Goal: Transaction & Acquisition: Purchase product/service

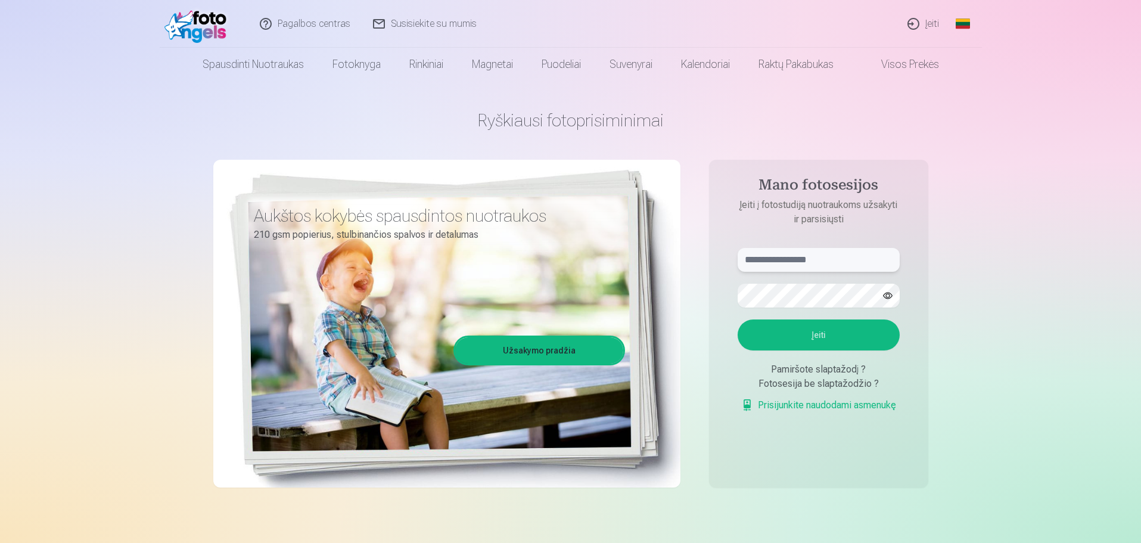
click at [758, 263] on input "text" at bounding box center [819, 260] width 162 height 24
click at [757, 260] on input "******" at bounding box center [819, 260] width 162 height 24
click at [800, 258] on input "******" at bounding box center [819, 260] width 162 height 24
click at [821, 329] on button "Įeiti" at bounding box center [819, 334] width 162 height 31
click at [885, 294] on button "button" at bounding box center [887, 295] width 23 height 23
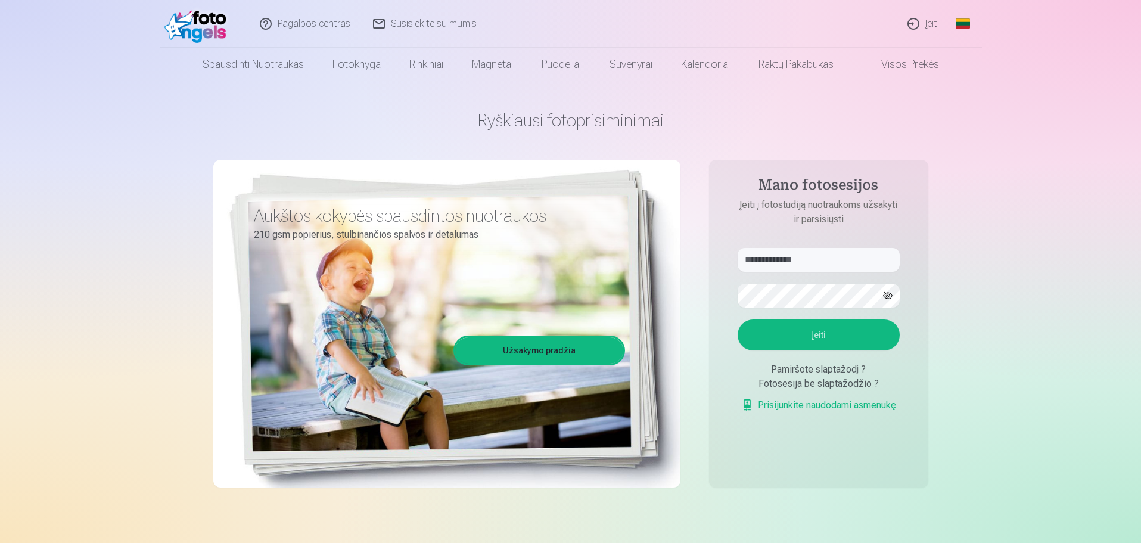
click at [811, 335] on button "Įeiti" at bounding box center [819, 334] width 162 height 31
click at [820, 257] on input "**********" at bounding box center [819, 260] width 162 height 24
click at [783, 263] on input "**********" at bounding box center [819, 260] width 162 height 24
click at [784, 259] on input "**********" at bounding box center [819, 260] width 162 height 24
click at [789, 259] on input "**********" at bounding box center [819, 260] width 162 height 24
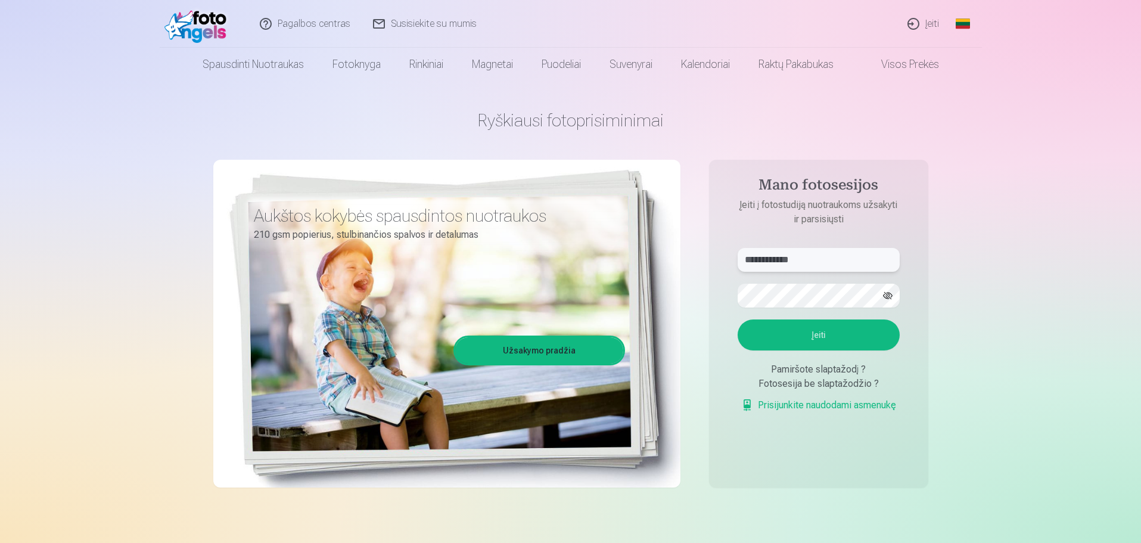
click at [786, 260] on input "**********" at bounding box center [819, 260] width 162 height 24
type input "**********"
click at [818, 332] on button "Įeiti" at bounding box center [819, 334] width 162 height 31
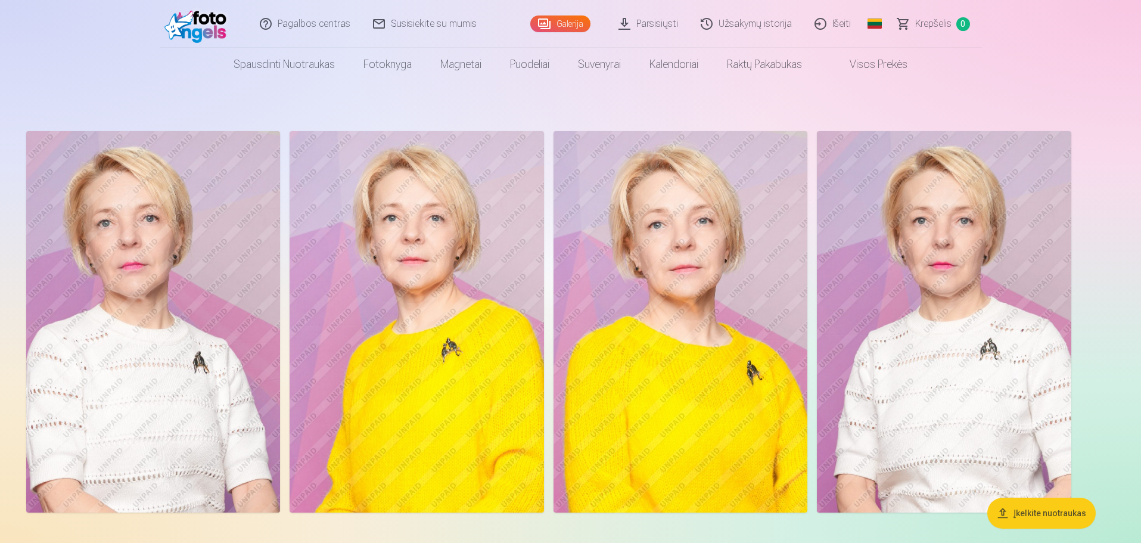
click at [426, 276] on img at bounding box center [417, 321] width 254 height 381
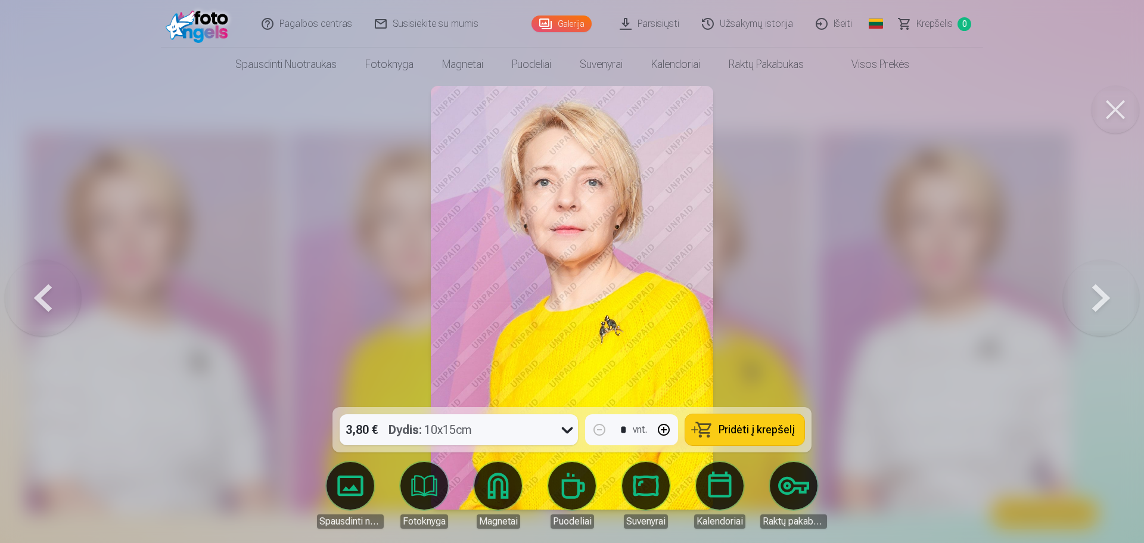
click at [1107, 301] on button at bounding box center [1101, 297] width 76 height 195
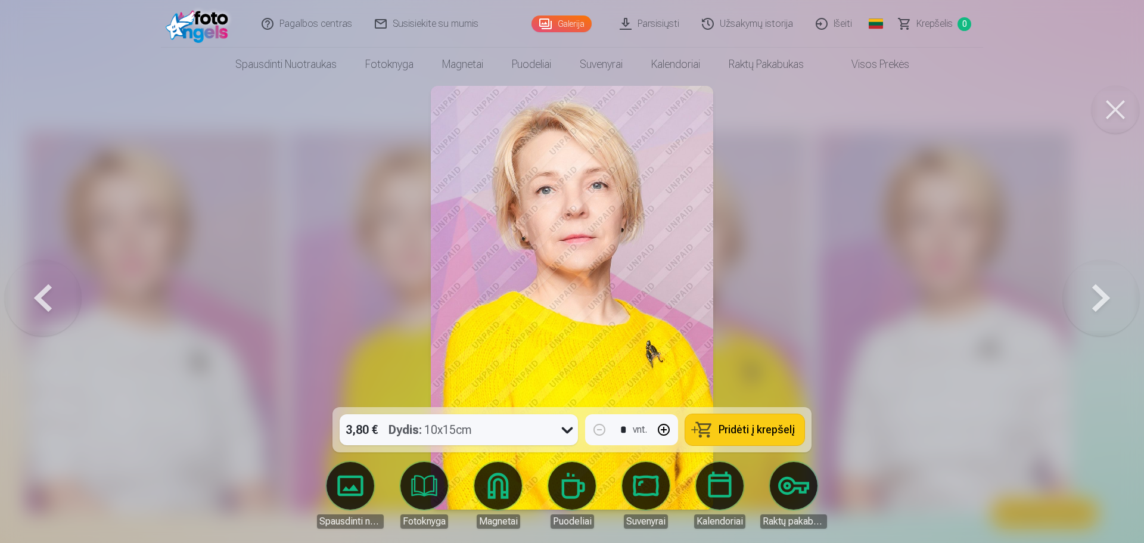
click at [1107, 301] on button at bounding box center [1101, 297] width 76 height 195
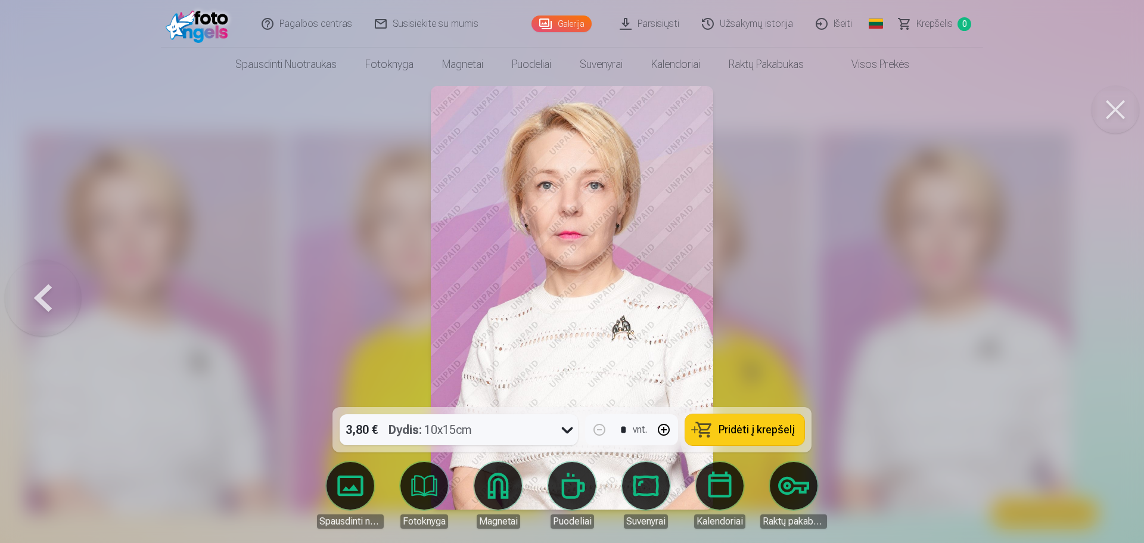
click at [45, 291] on button at bounding box center [43, 297] width 76 height 195
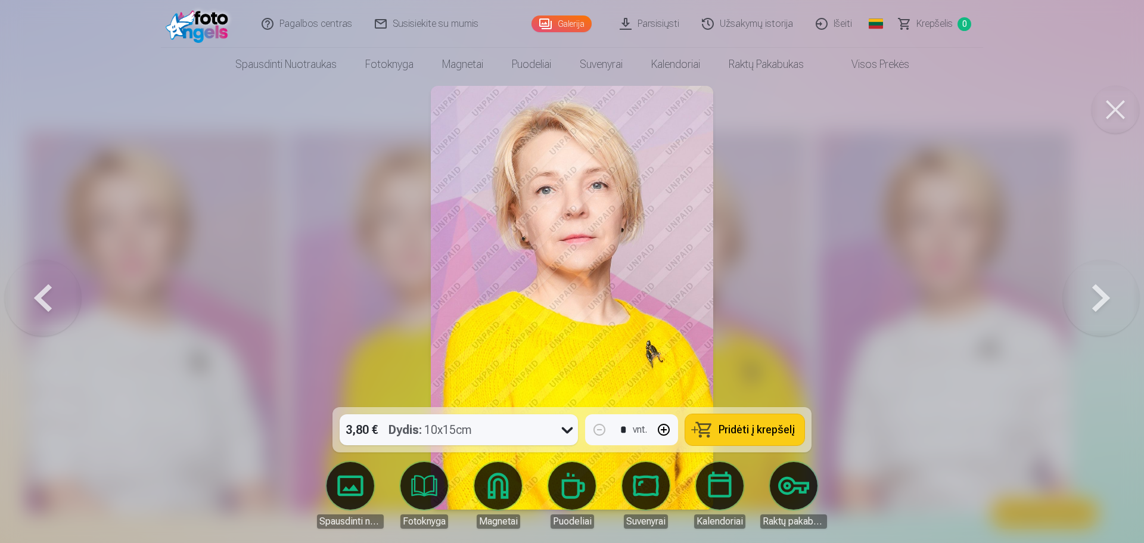
click at [45, 291] on button at bounding box center [43, 297] width 76 height 195
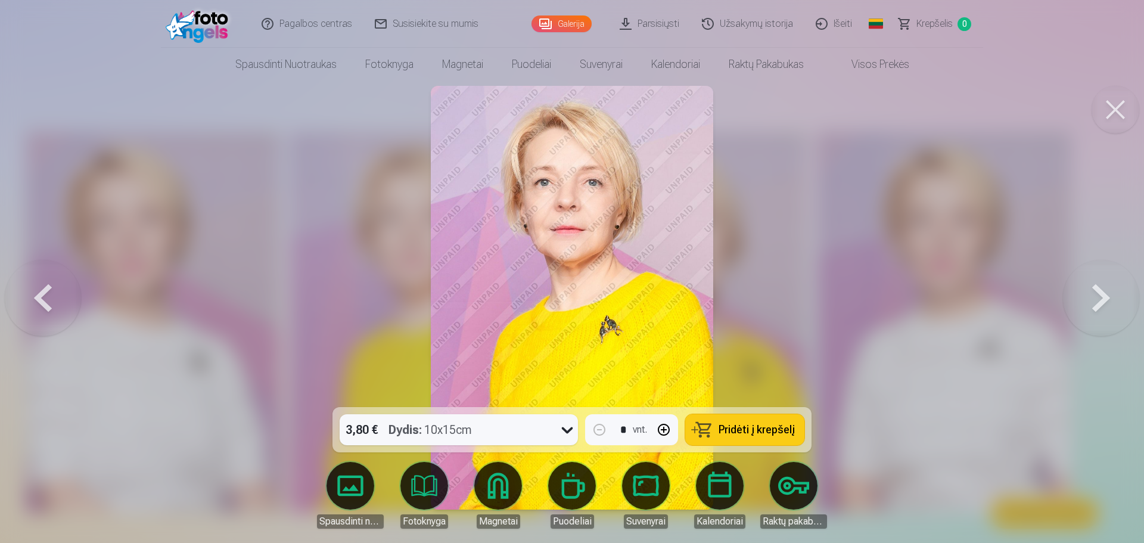
click at [45, 291] on button at bounding box center [43, 297] width 76 height 195
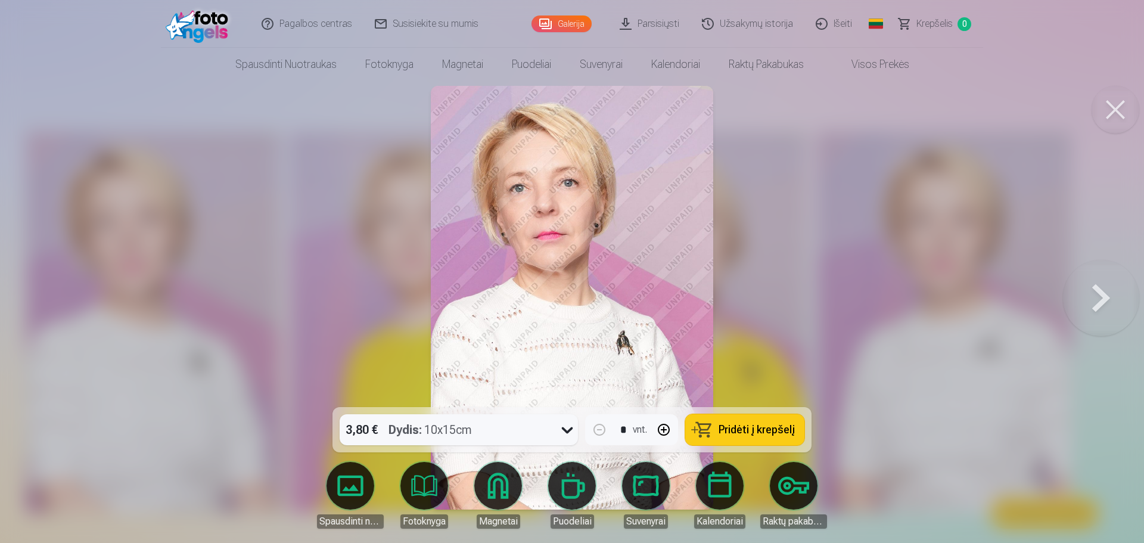
click at [1104, 297] on button at bounding box center [1101, 297] width 76 height 195
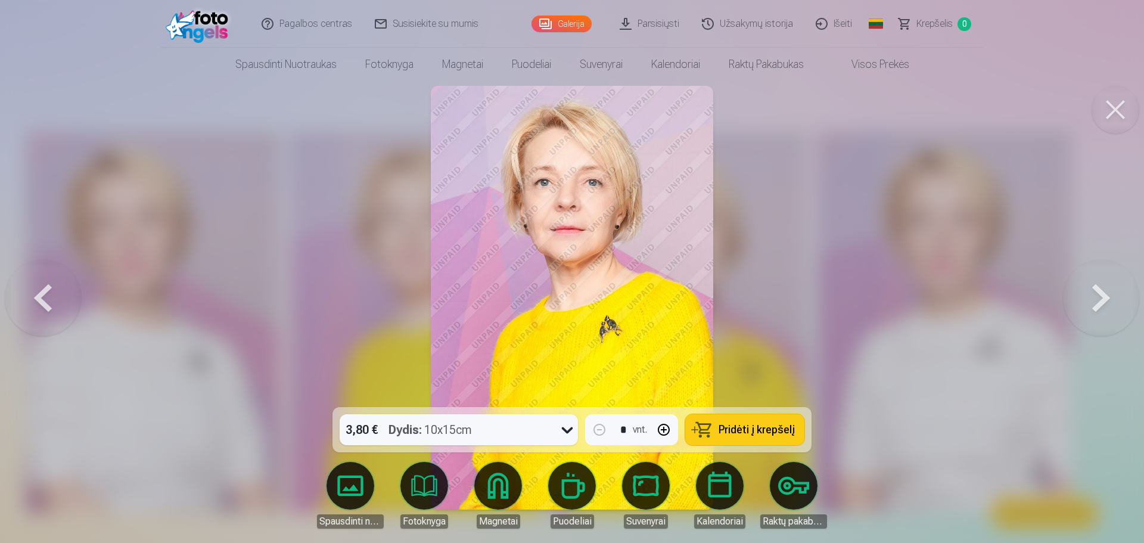
click at [1104, 297] on button at bounding box center [1101, 297] width 76 height 195
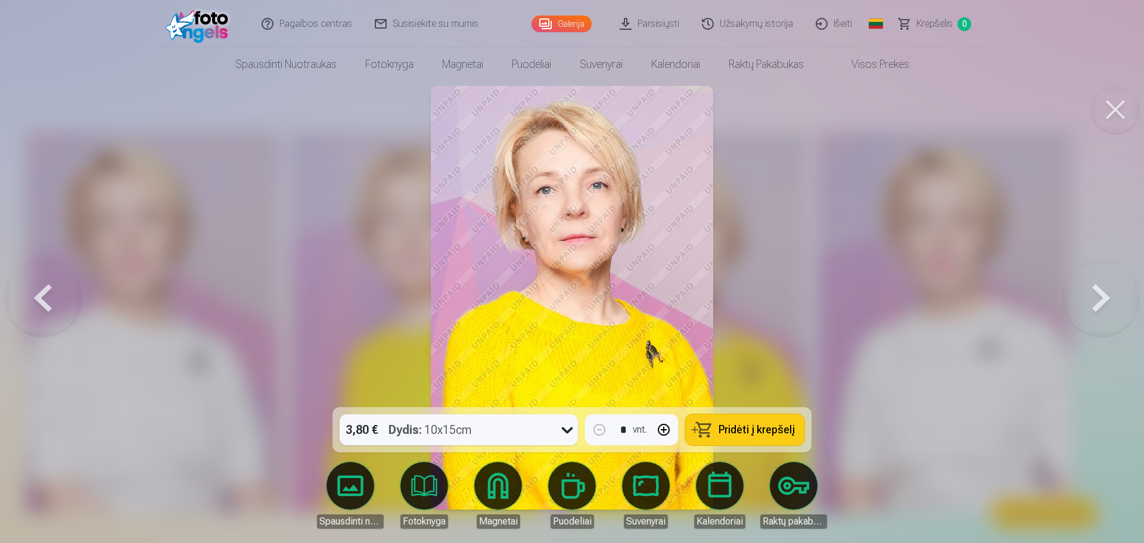
click at [48, 293] on button at bounding box center [43, 297] width 76 height 195
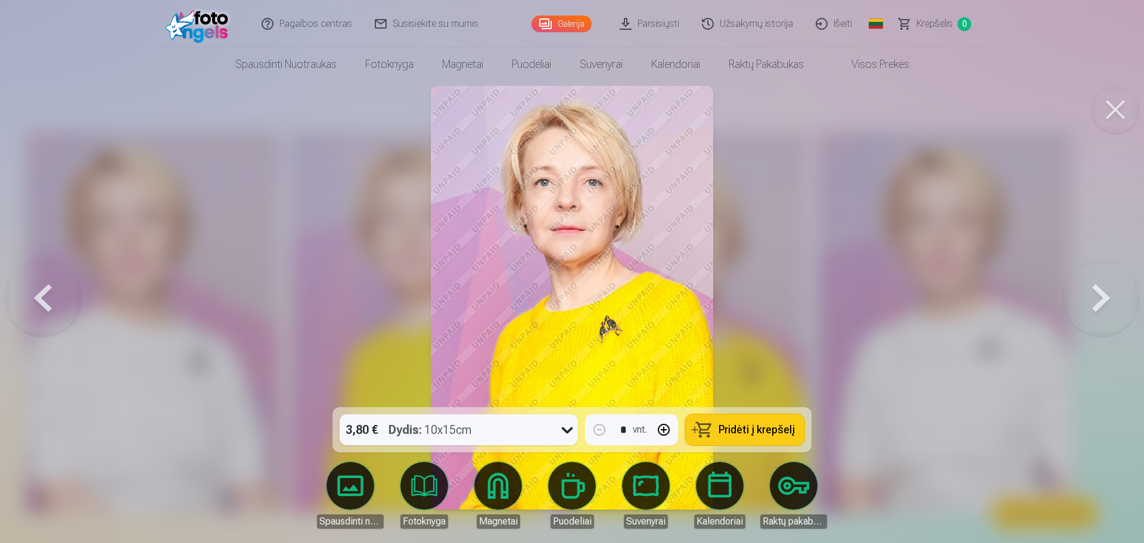
click at [1107, 301] on button at bounding box center [1101, 297] width 76 height 195
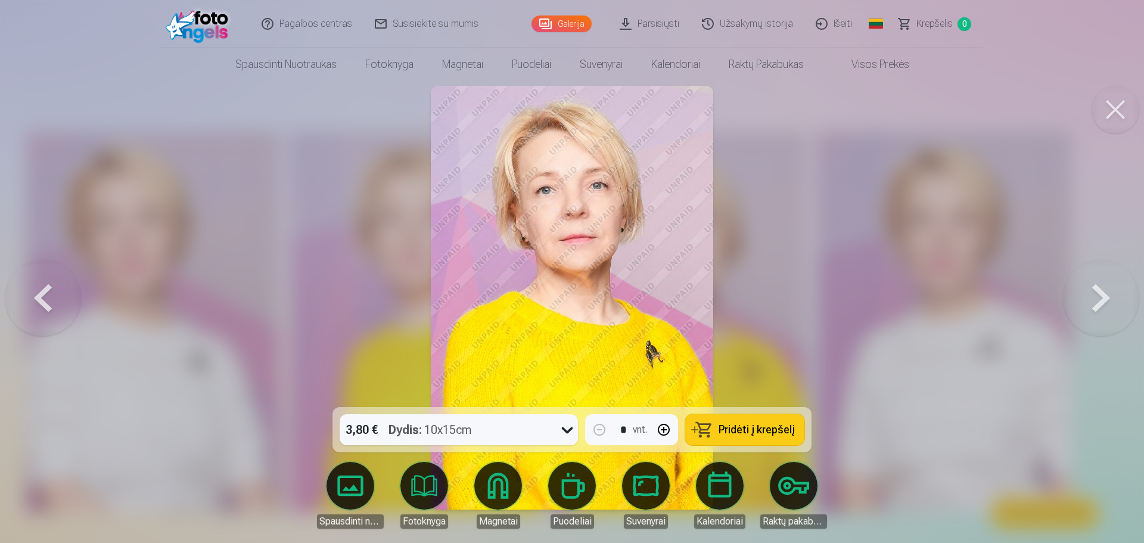
click at [1107, 301] on button at bounding box center [1101, 297] width 76 height 195
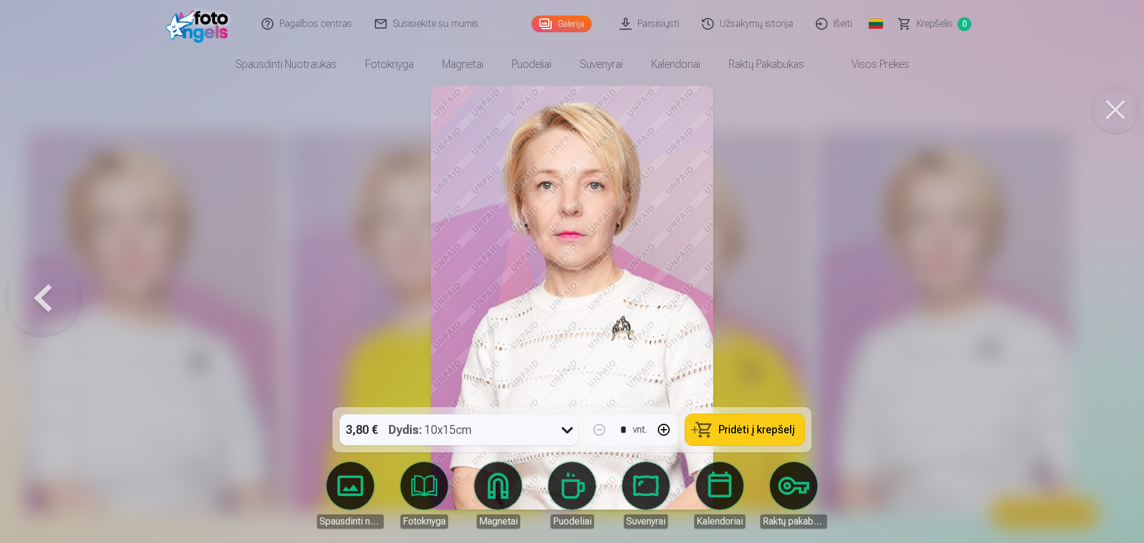
click at [1107, 301] on div at bounding box center [572, 271] width 1144 height 543
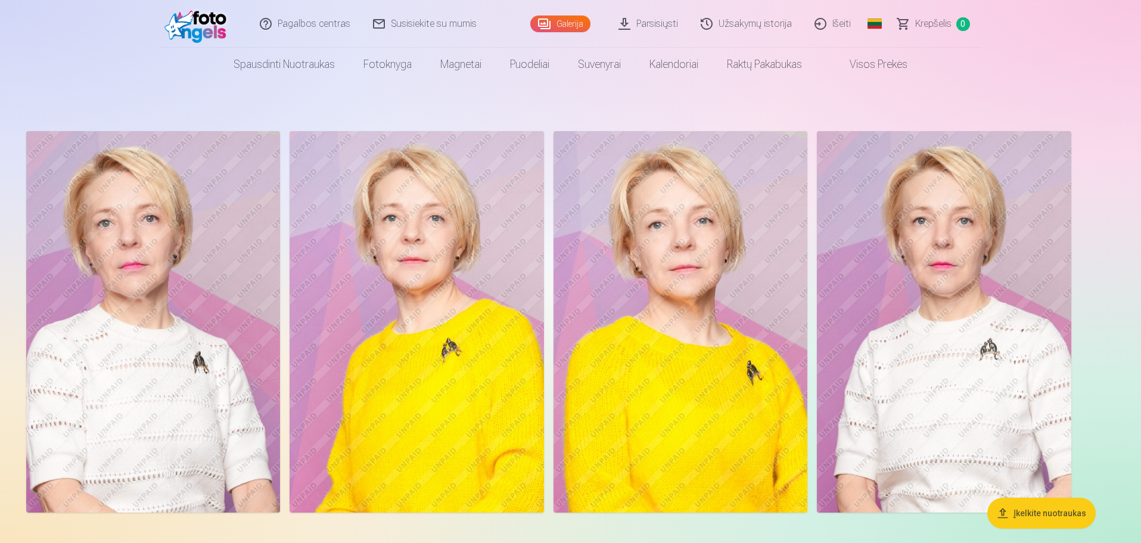
click at [160, 325] on img at bounding box center [153, 321] width 254 height 381
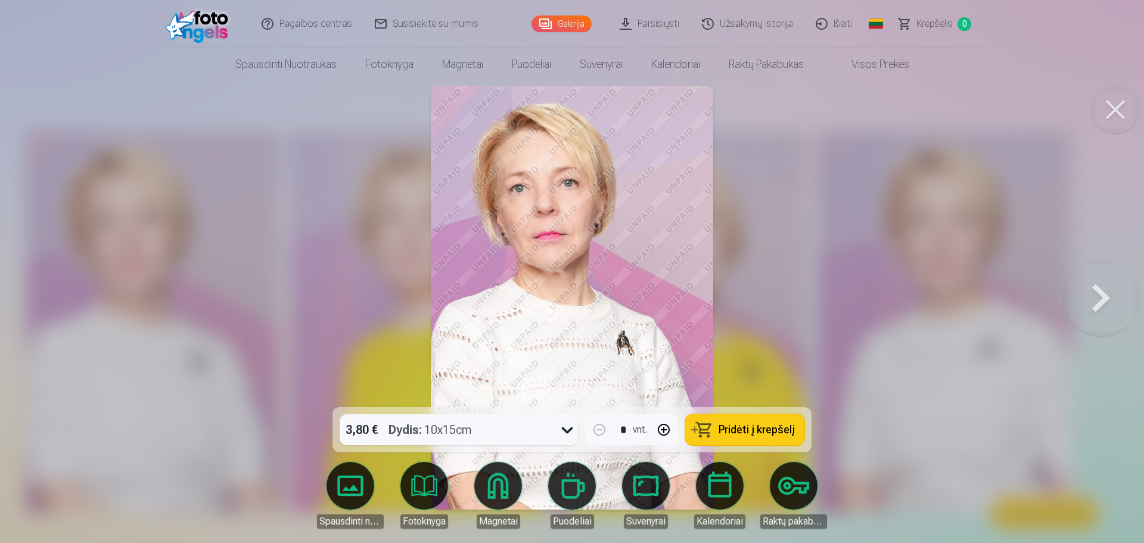
click at [1098, 294] on button at bounding box center [1101, 297] width 76 height 195
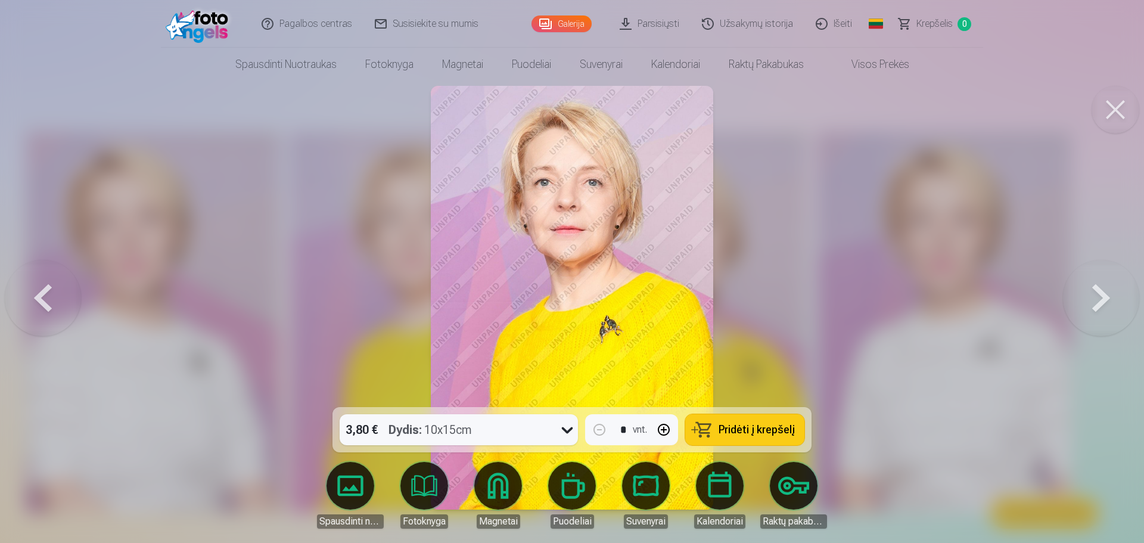
click at [1098, 294] on button at bounding box center [1101, 297] width 76 height 195
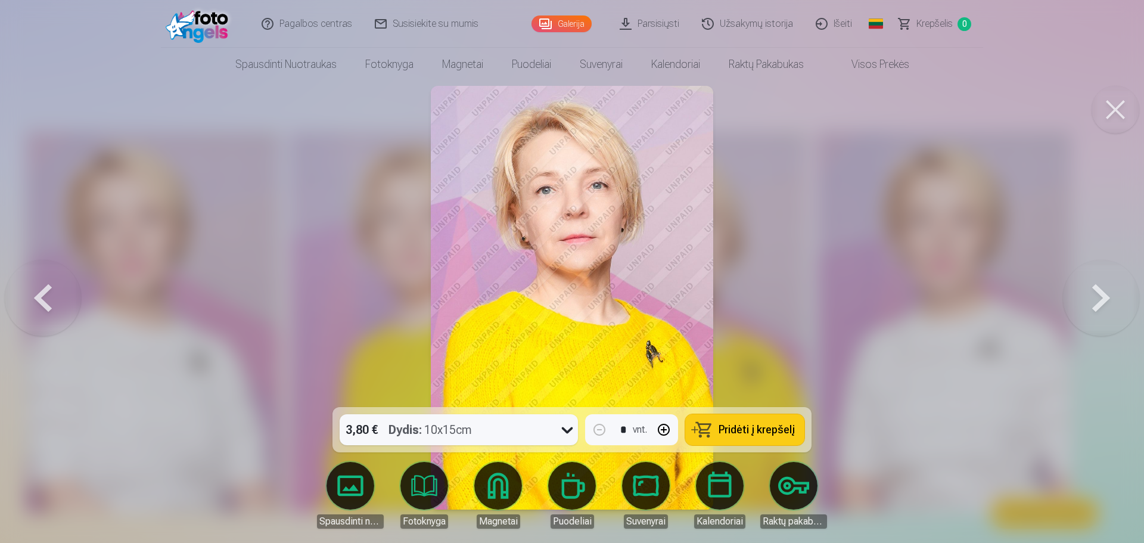
click at [1098, 294] on button at bounding box center [1101, 297] width 76 height 195
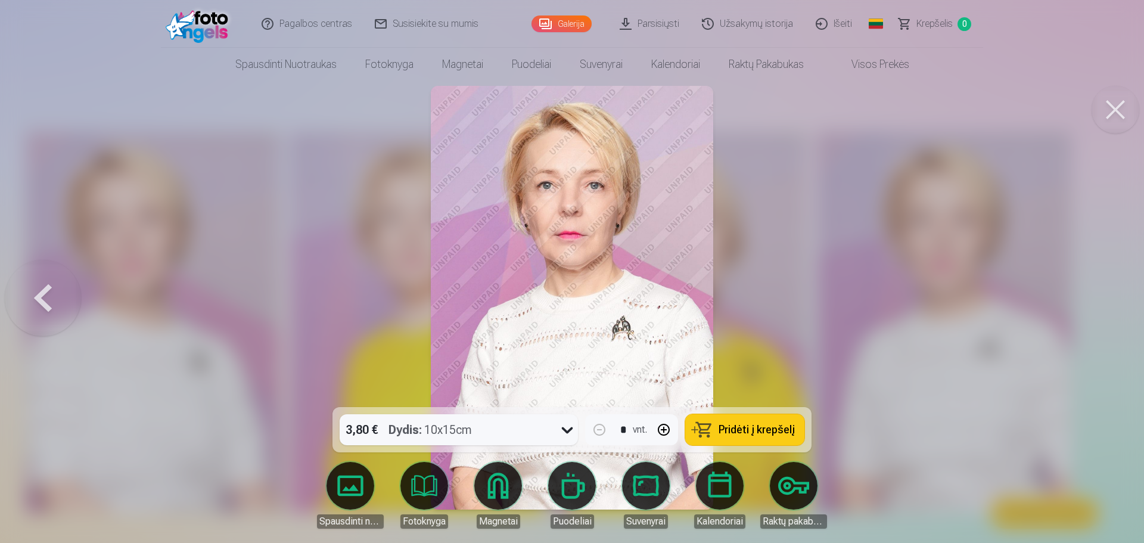
click at [42, 295] on button at bounding box center [43, 297] width 76 height 195
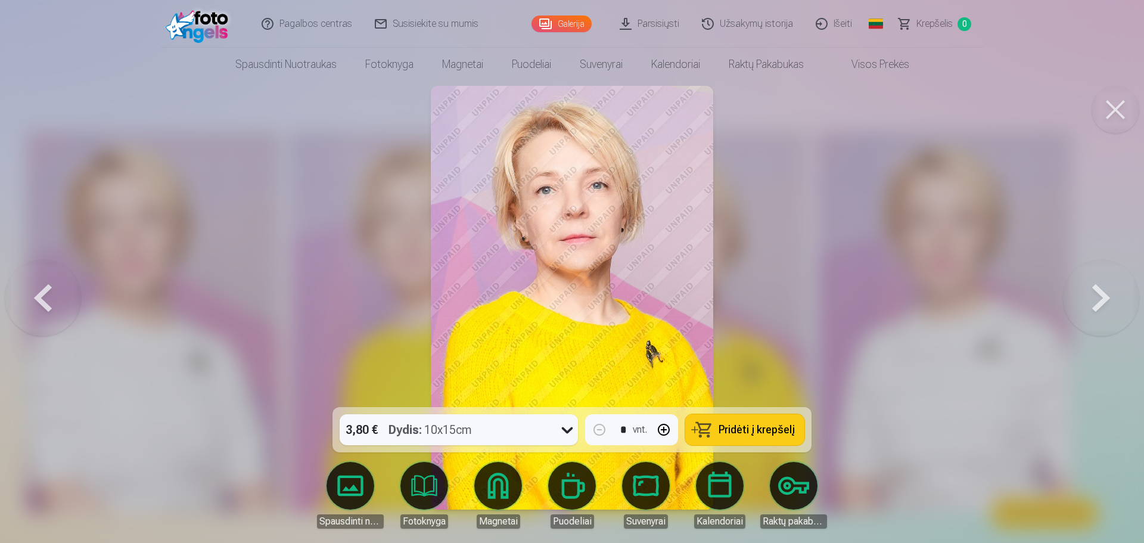
click at [42, 295] on button at bounding box center [43, 297] width 76 height 195
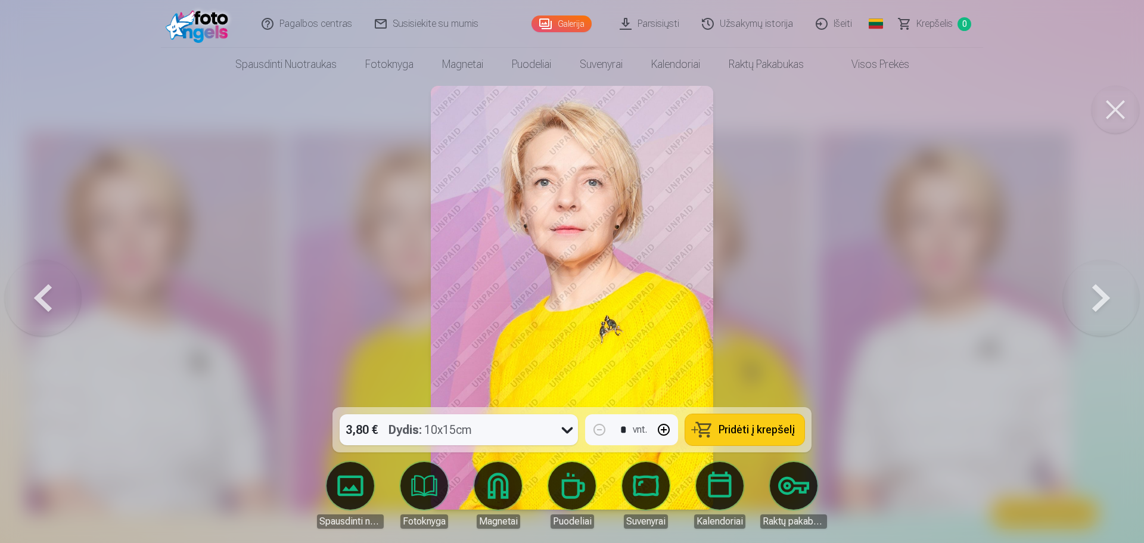
click at [42, 295] on button at bounding box center [43, 297] width 76 height 195
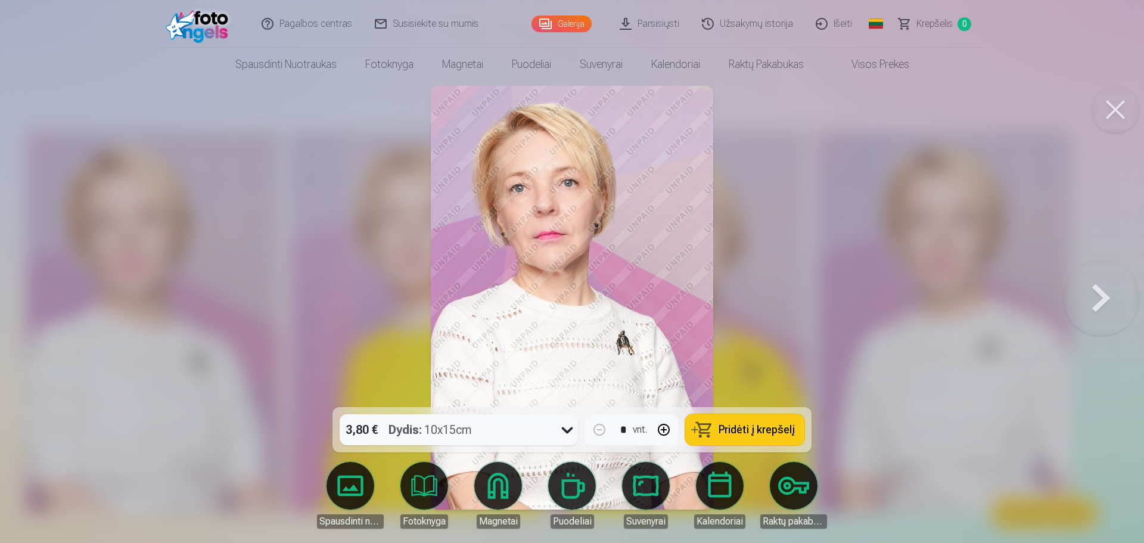
click at [1099, 301] on button at bounding box center [1101, 297] width 76 height 195
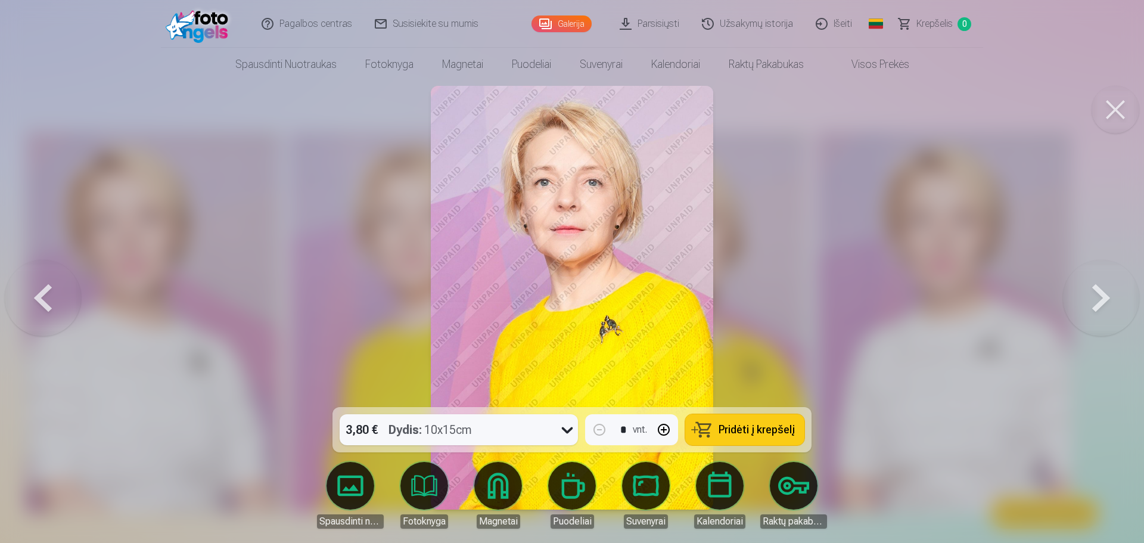
click at [554, 19] on link "Galerija" at bounding box center [561, 23] width 60 height 17
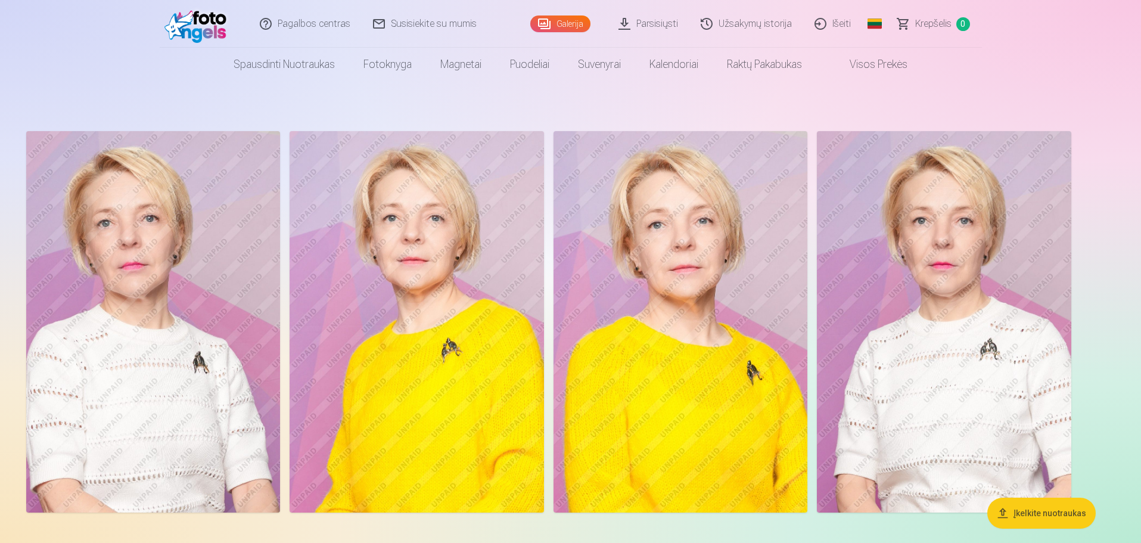
click at [569, 21] on link "Galerija" at bounding box center [560, 23] width 60 height 17
click at [658, 23] on link "Parsisiųsti" at bounding box center [649, 24] width 82 height 48
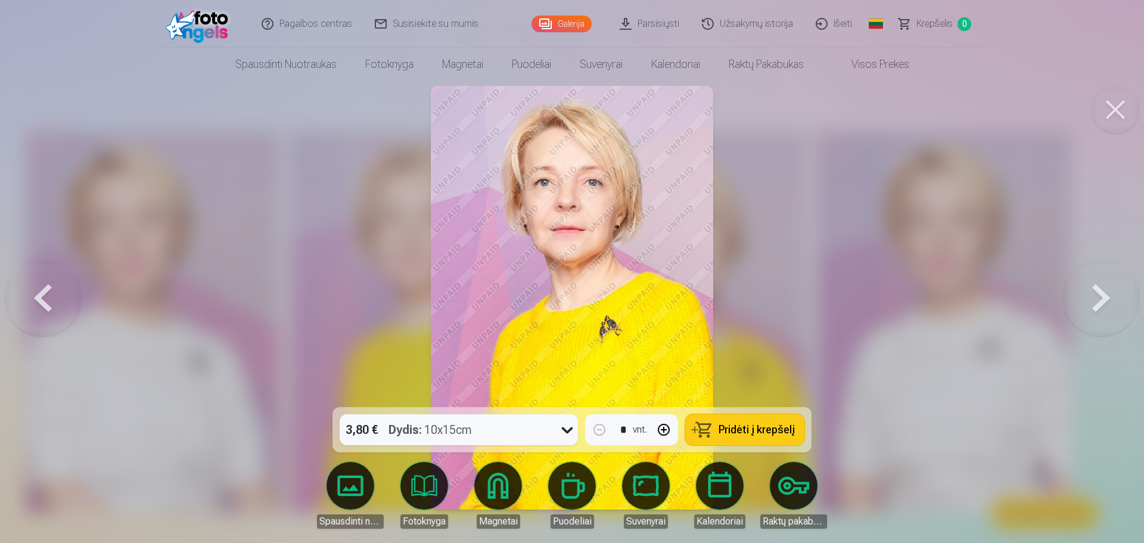
click at [1103, 296] on button at bounding box center [1101, 297] width 76 height 195
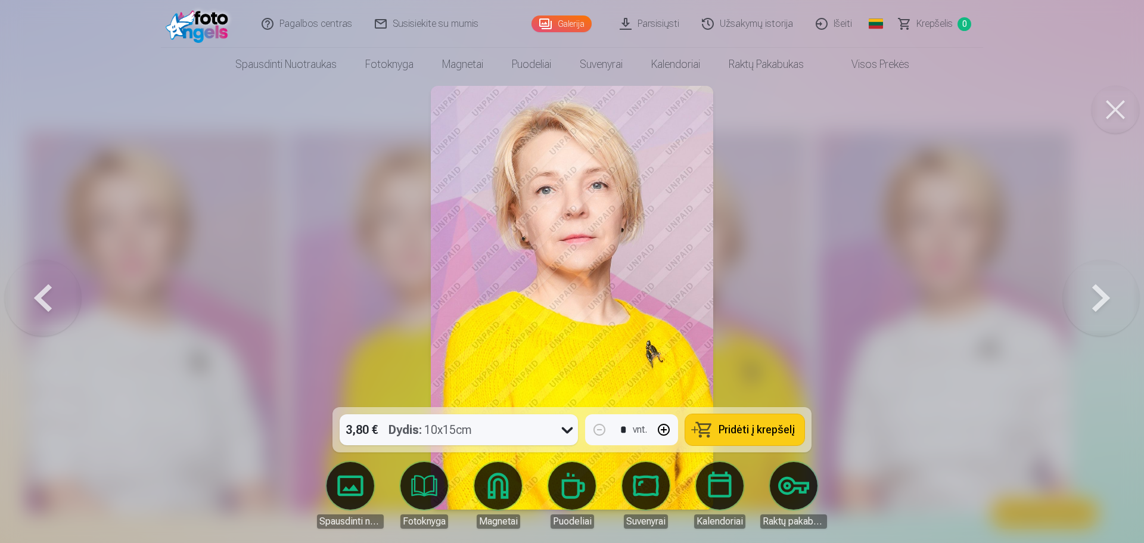
click at [1103, 296] on button at bounding box center [1101, 297] width 76 height 195
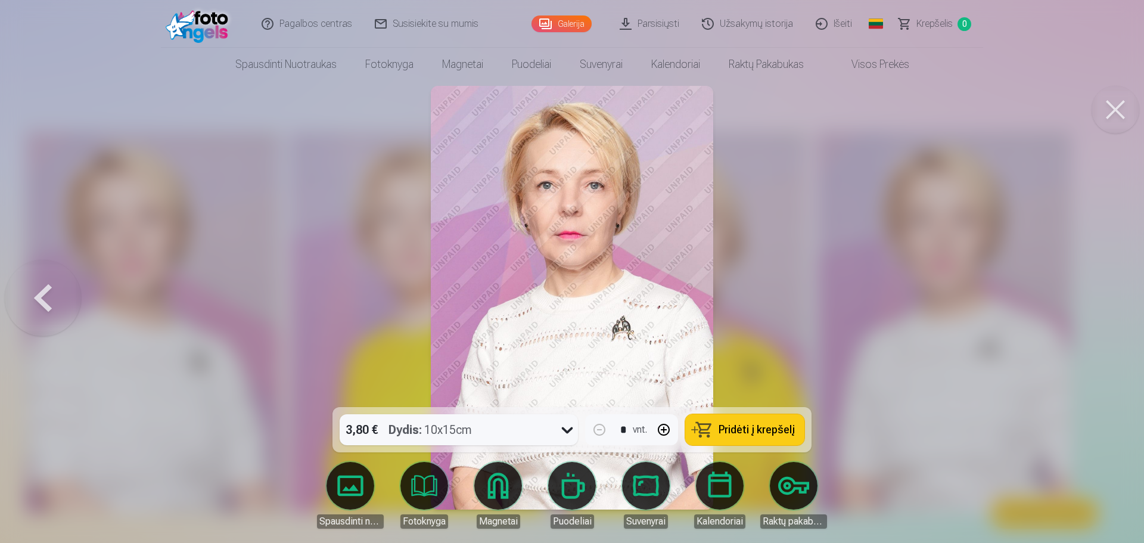
click at [1103, 296] on div at bounding box center [572, 271] width 1144 height 543
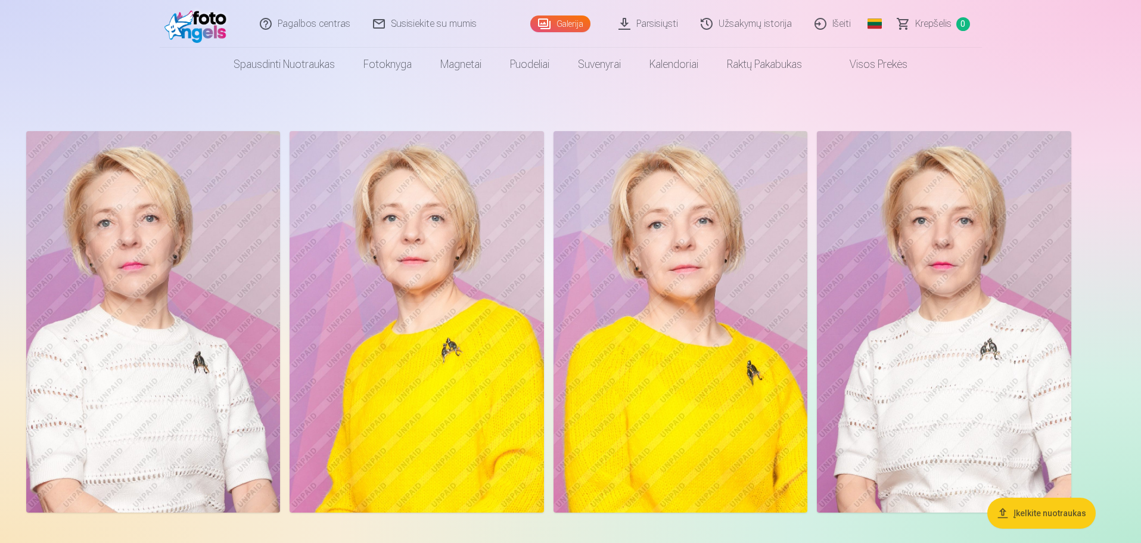
click at [12, 253] on aside "Įkelkite nuotraukas" at bounding box center [570, 337] width 1131 height 455
click at [408, 266] on img at bounding box center [417, 321] width 254 height 381
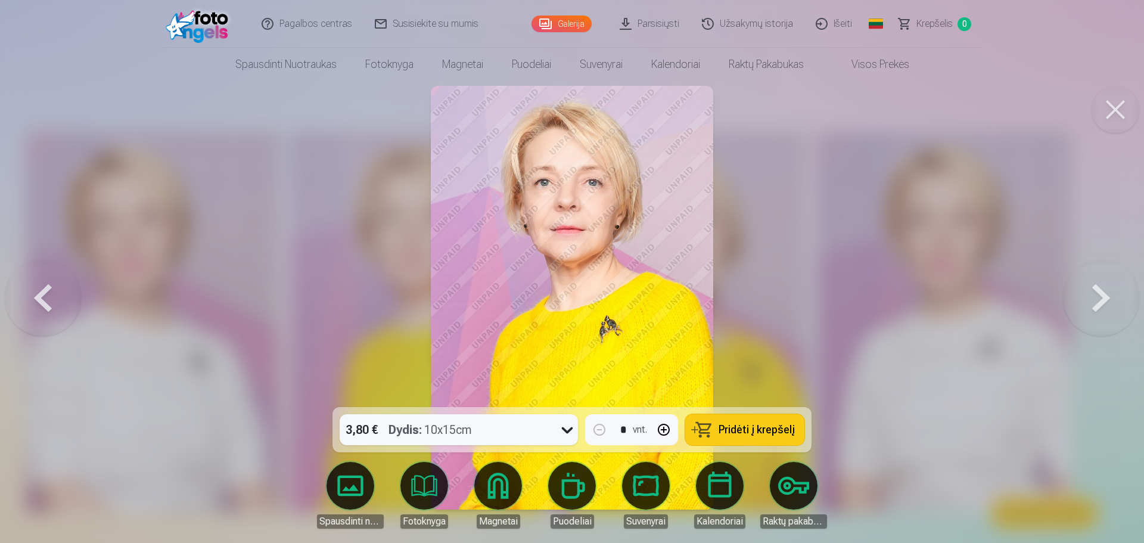
click at [747, 425] on span "Pridėti į krepšelį" at bounding box center [757, 429] width 76 height 11
click at [931, 25] on span "Krepšelis" at bounding box center [934, 24] width 36 height 14
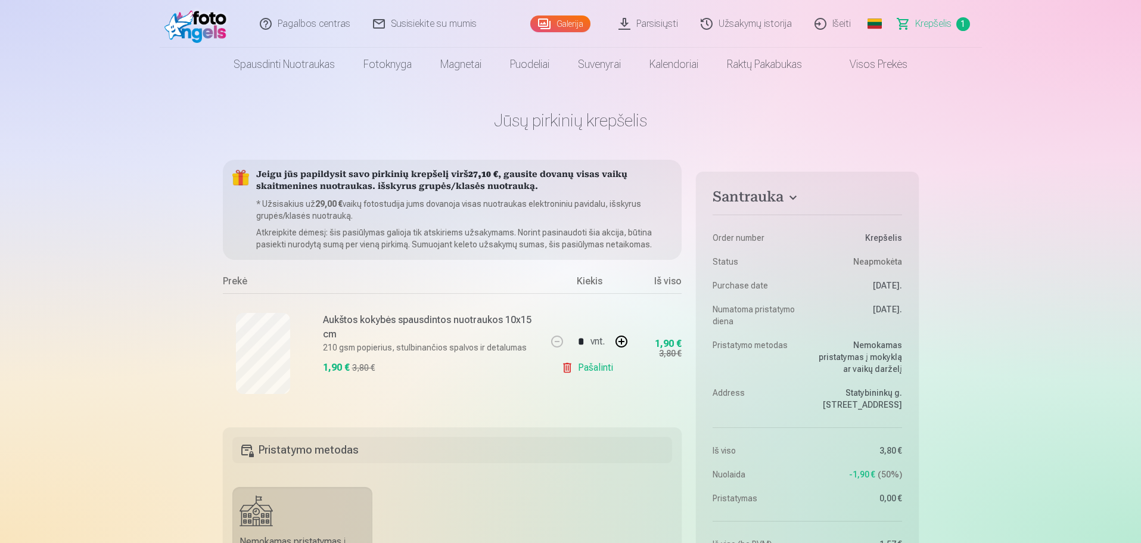
click at [844, 66] on span at bounding box center [838, 64] width 14 height 14
